Goal: Transaction & Acquisition: Purchase product/service

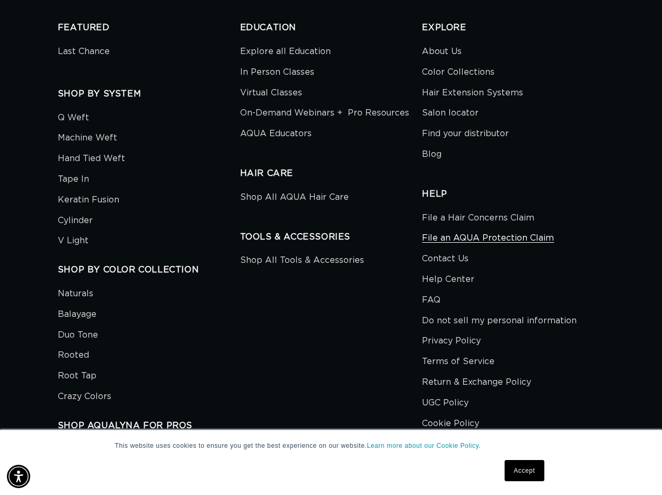
scroll to position [0, 586]
click at [477, 210] on link "File a Hair Concerns Claim" at bounding box center [478, 219] width 112 height 18
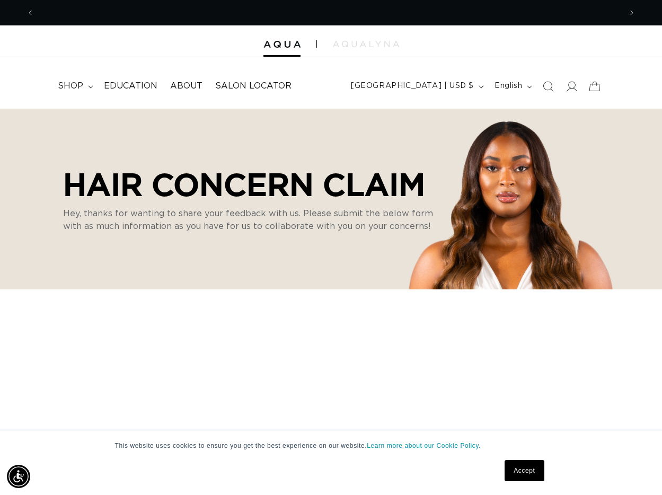
scroll to position [0, 586]
click at [186, 87] on span "About" at bounding box center [186, 86] width 32 height 11
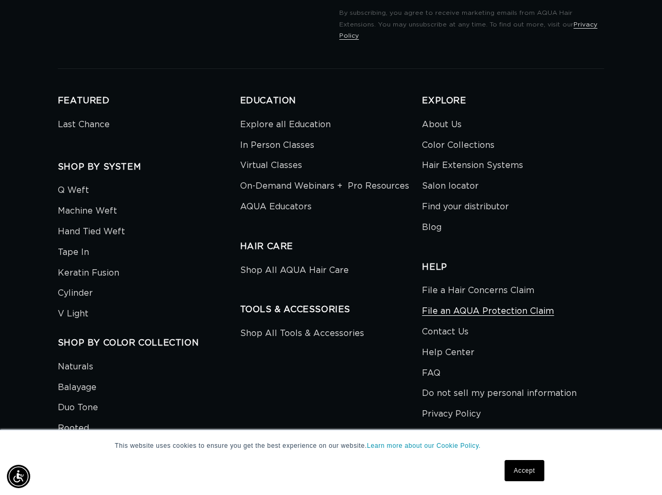
scroll to position [2082, 0]
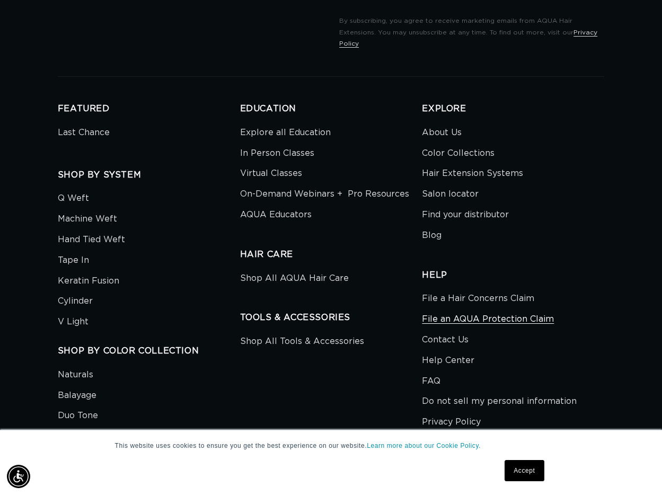
click at [465, 309] on link "File an AQUA Protection Claim" at bounding box center [488, 319] width 132 height 21
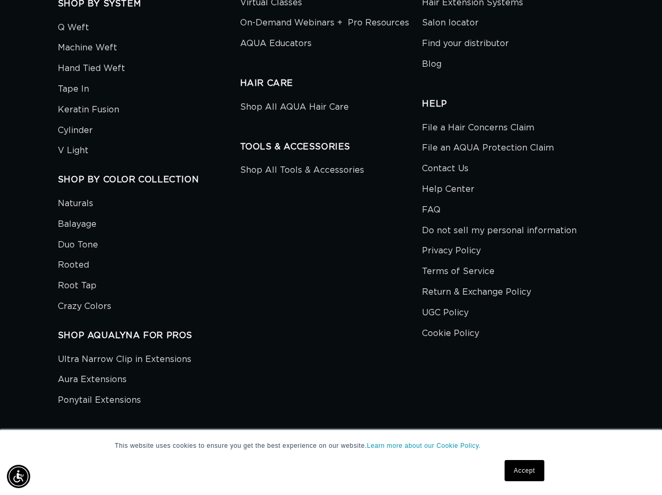
scroll to position [1021, 0]
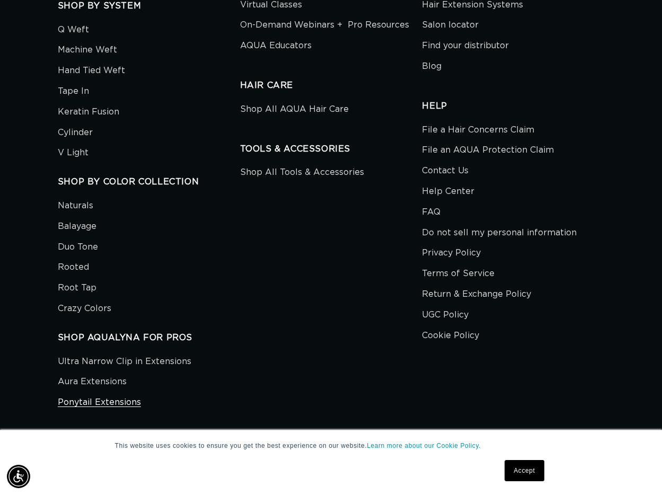
click at [96, 394] on link "Ponytail Extensions" at bounding box center [99, 402] width 83 height 21
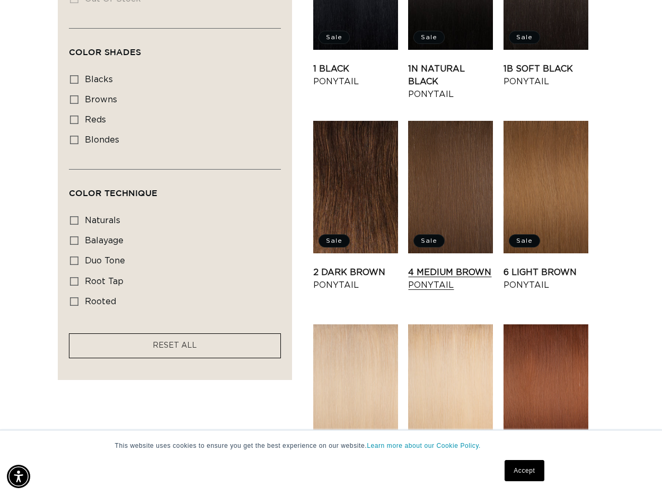
click at [466, 266] on link "4 Medium Brown Ponytail" at bounding box center [450, 278] width 85 height 25
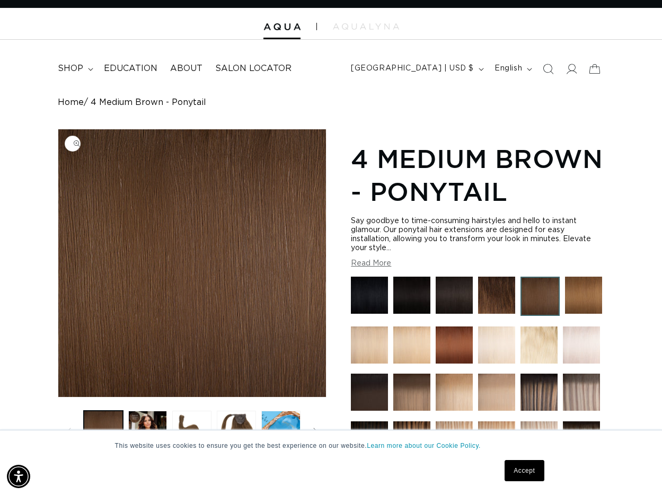
scroll to position [156, 0]
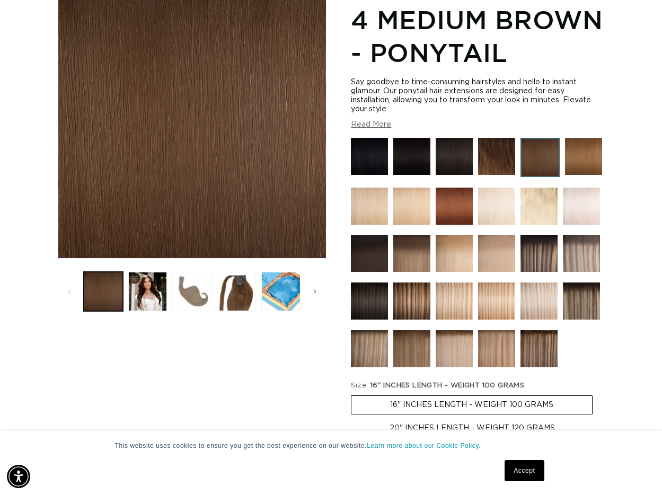
click at [192, 300] on button "Load image 3 in gallery view" at bounding box center [191, 291] width 39 height 39
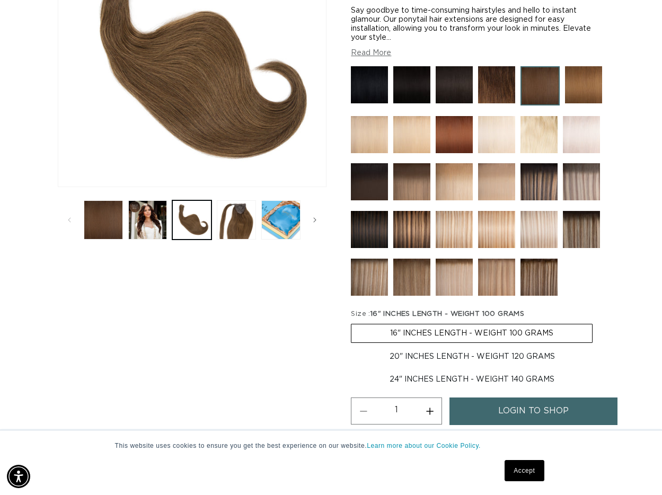
scroll to position [230, 0]
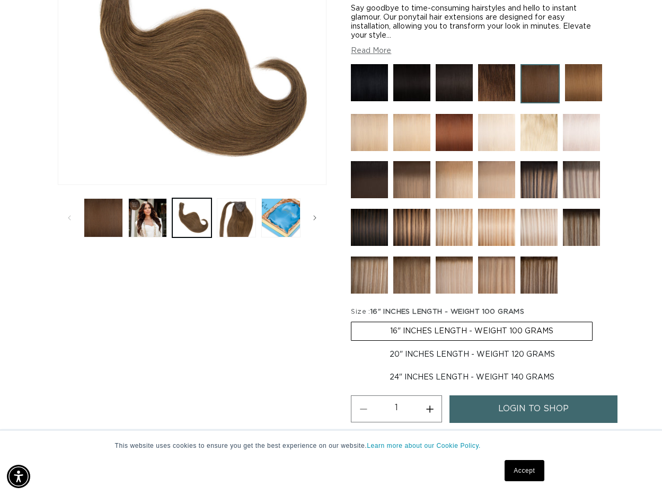
click at [442, 377] on label "24" INCHES LENGTH - WEIGHT 140 GRAMS Variant sold out or unavailable" at bounding box center [472, 377] width 242 height 18
click at [599, 344] on input "24" INCHES LENGTH - WEIGHT 140 GRAMS Variant sold out or unavailable" at bounding box center [599, 343] width 1 height 1
radio input "true"
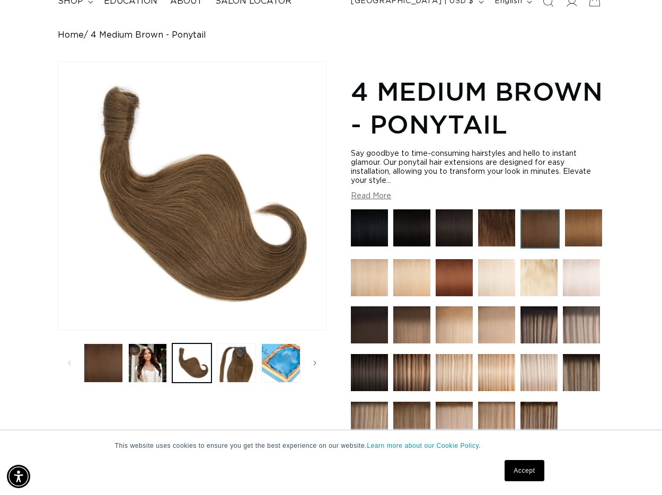
scroll to position [0, 586]
click at [550, 323] on img at bounding box center [538, 324] width 37 height 37
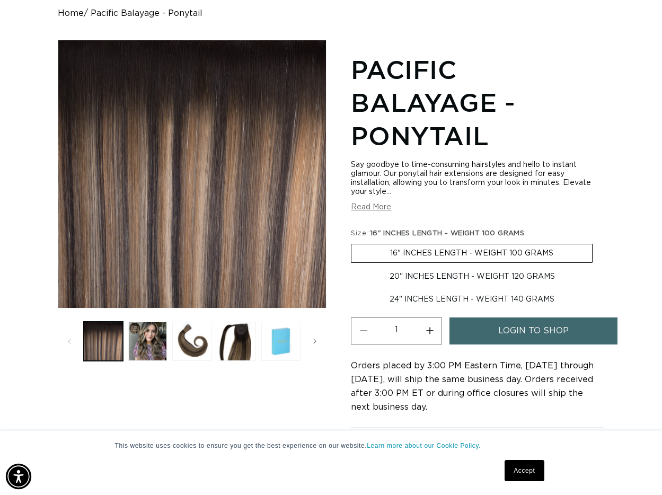
scroll to position [0, 586]
click at [245, 344] on button "Load image 4 in gallery view" at bounding box center [236, 341] width 39 height 39
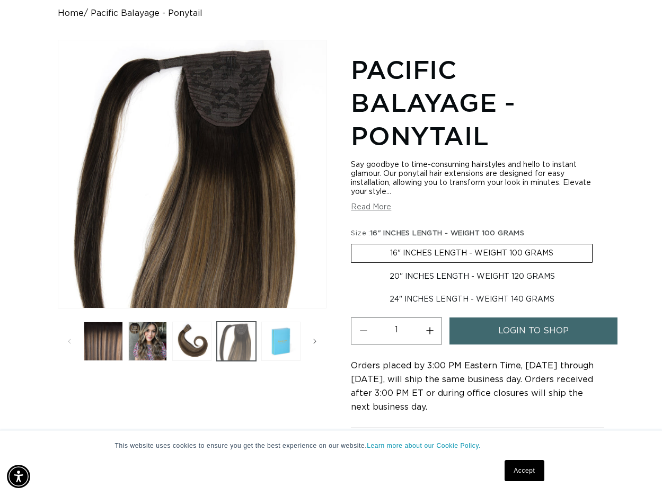
scroll to position [0, 1173]
click at [147, 342] on button "Load image 2 in gallery view" at bounding box center [147, 341] width 39 height 39
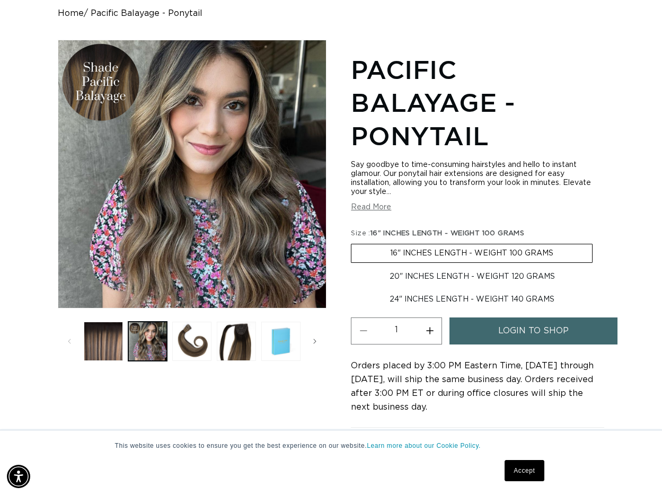
scroll to position [0, 586]
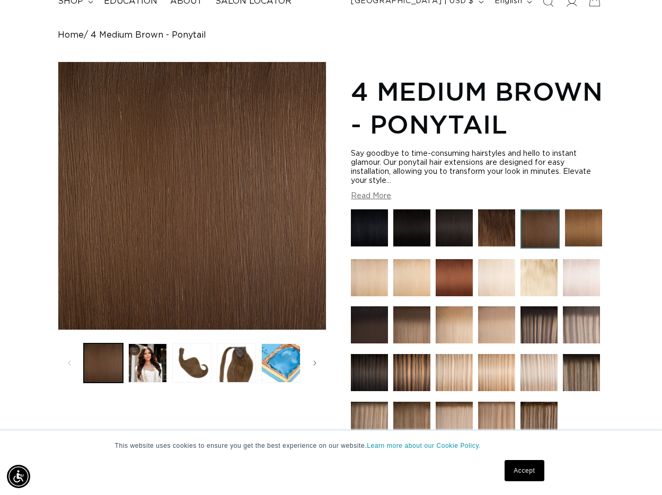
scroll to position [0, 586]
click at [425, 370] on img at bounding box center [411, 372] width 37 height 37
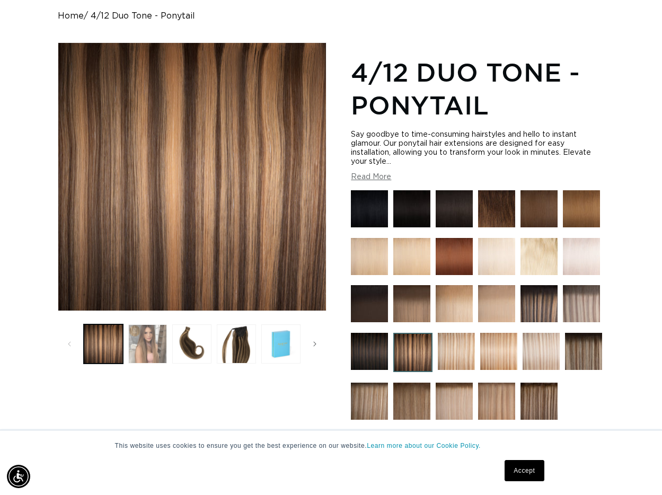
scroll to position [0, 586]
click at [161, 340] on button "Load image 2 in gallery view" at bounding box center [147, 343] width 39 height 39
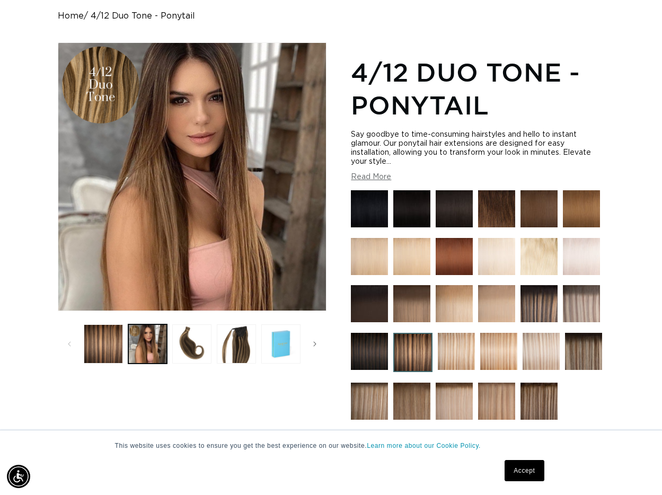
click at [545, 404] on img at bounding box center [538, 401] width 37 height 37
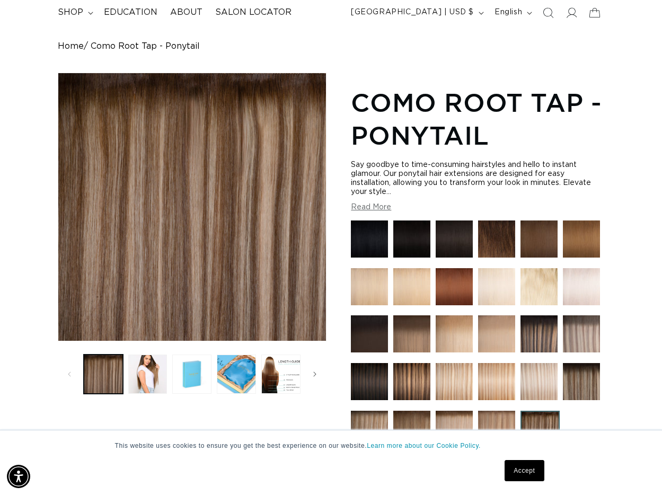
scroll to position [76, 0]
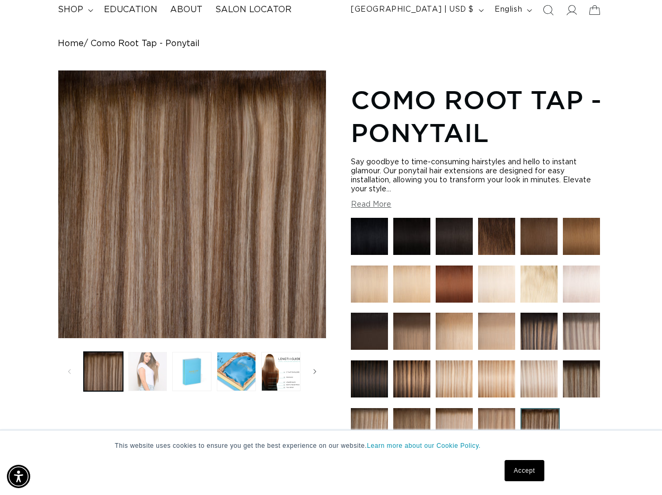
click at [160, 371] on button "Load image 2 in gallery view" at bounding box center [147, 371] width 39 height 39
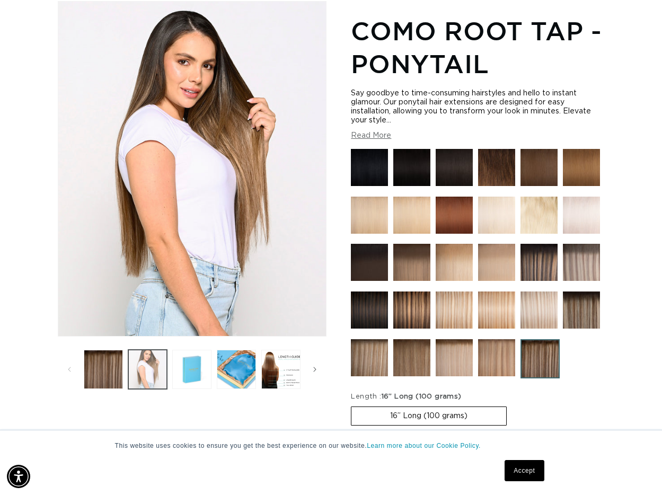
scroll to position [0, 0]
click at [285, 370] on button "Load image 5 in gallery view" at bounding box center [280, 369] width 39 height 39
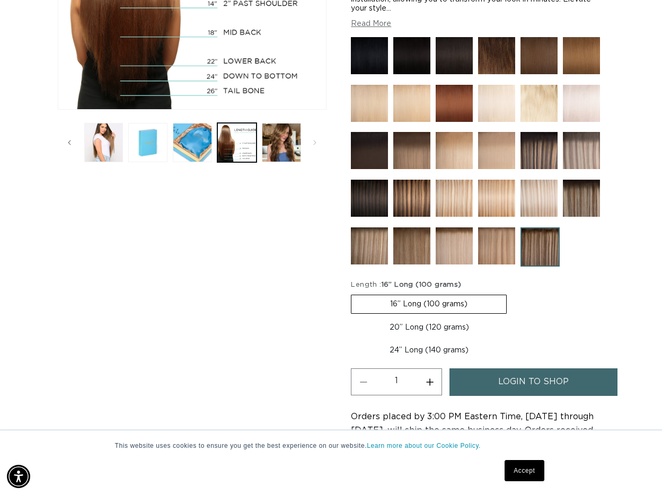
scroll to position [243, 0]
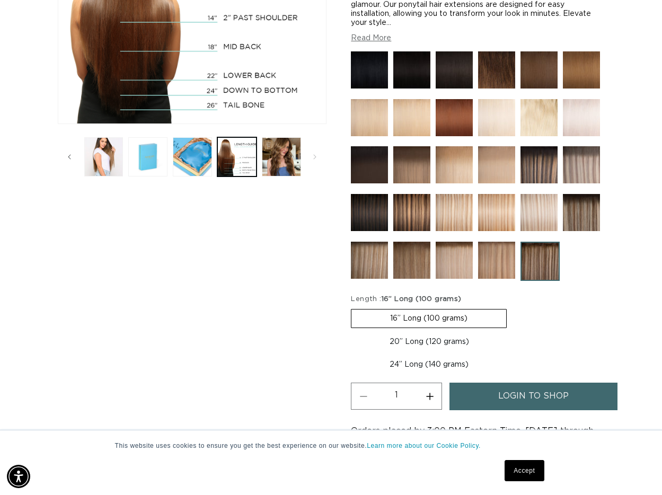
click at [398, 368] on label "24” Long (140 grams) Variant sold out or unavailable" at bounding box center [429, 364] width 156 height 18
click at [513, 331] on input "24” Long (140 grams) Variant sold out or unavailable" at bounding box center [513, 331] width 1 height 1
radio input "true"
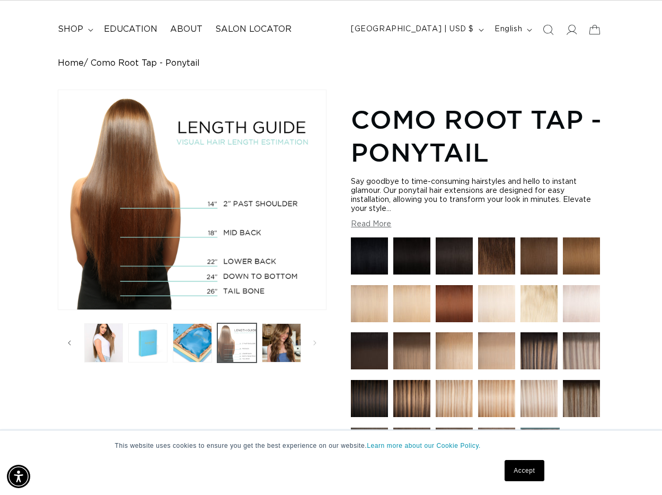
scroll to position [0, 586]
click at [102, 341] on button "Load image 2 in gallery view" at bounding box center [103, 342] width 39 height 39
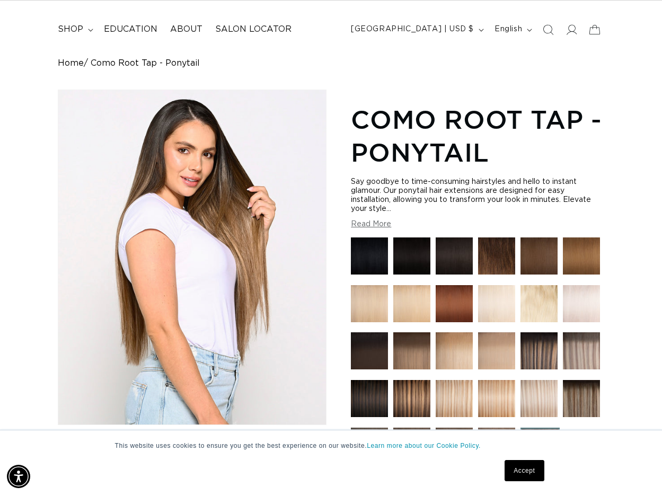
scroll to position [0, 1173]
click at [577, 399] on img at bounding box center [581, 398] width 37 height 37
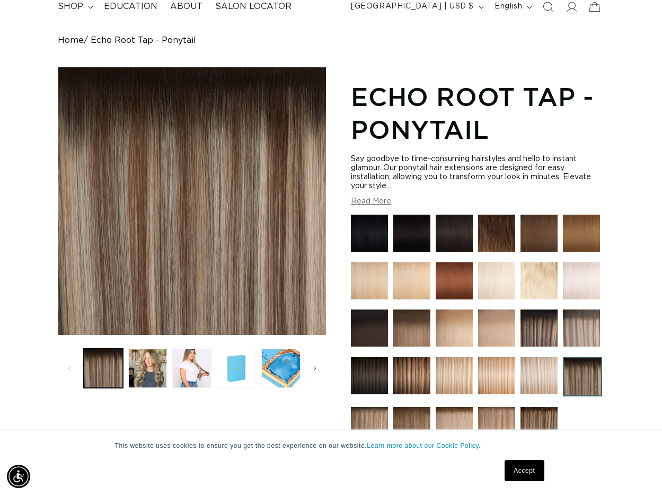
scroll to position [205, 0]
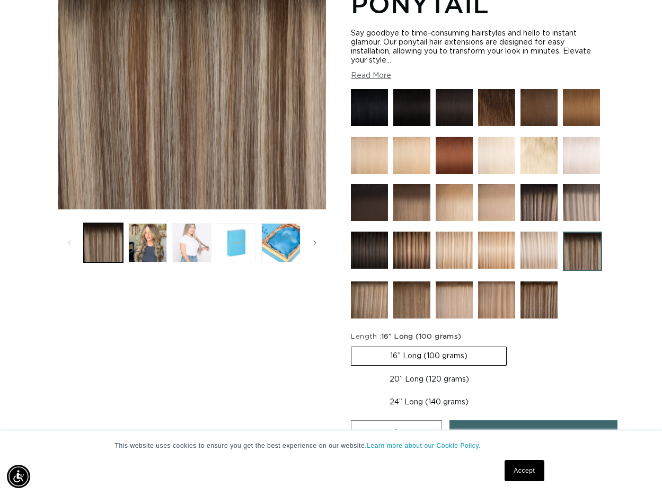
click at [188, 246] on button "Load image 3 in gallery view" at bounding box center [191, 242] width 39 height 39
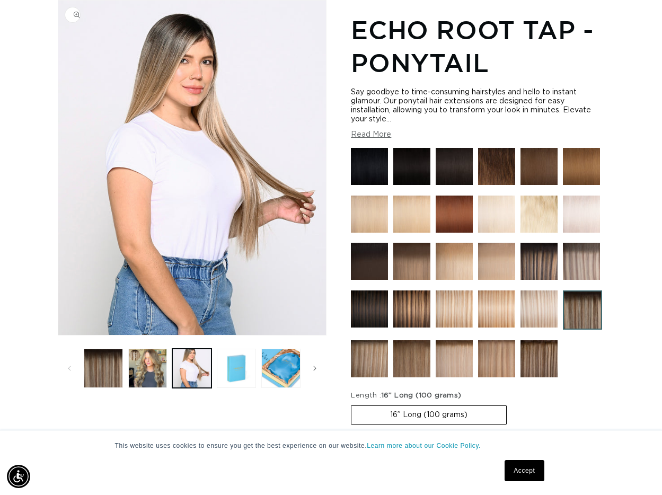
scroll to position [0, 586]
click at [134, 364] on button "Load image 2 in gallery view" at bounding box center [147, 368] width 39 height 39
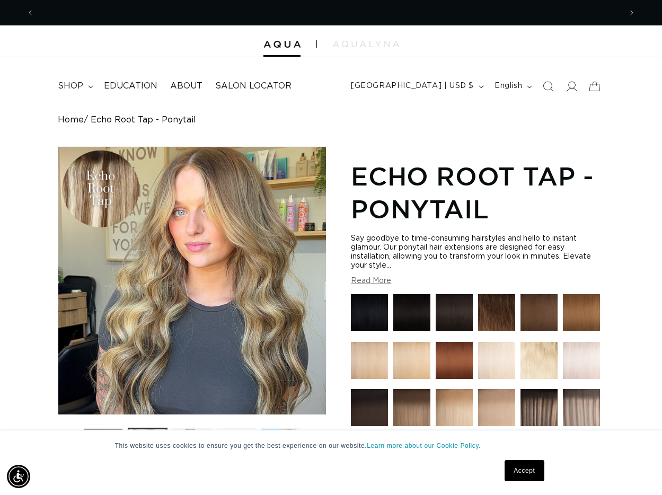
scroll to position [0, 0]
